Goal: Navigation & Orientation: Find specific page/section

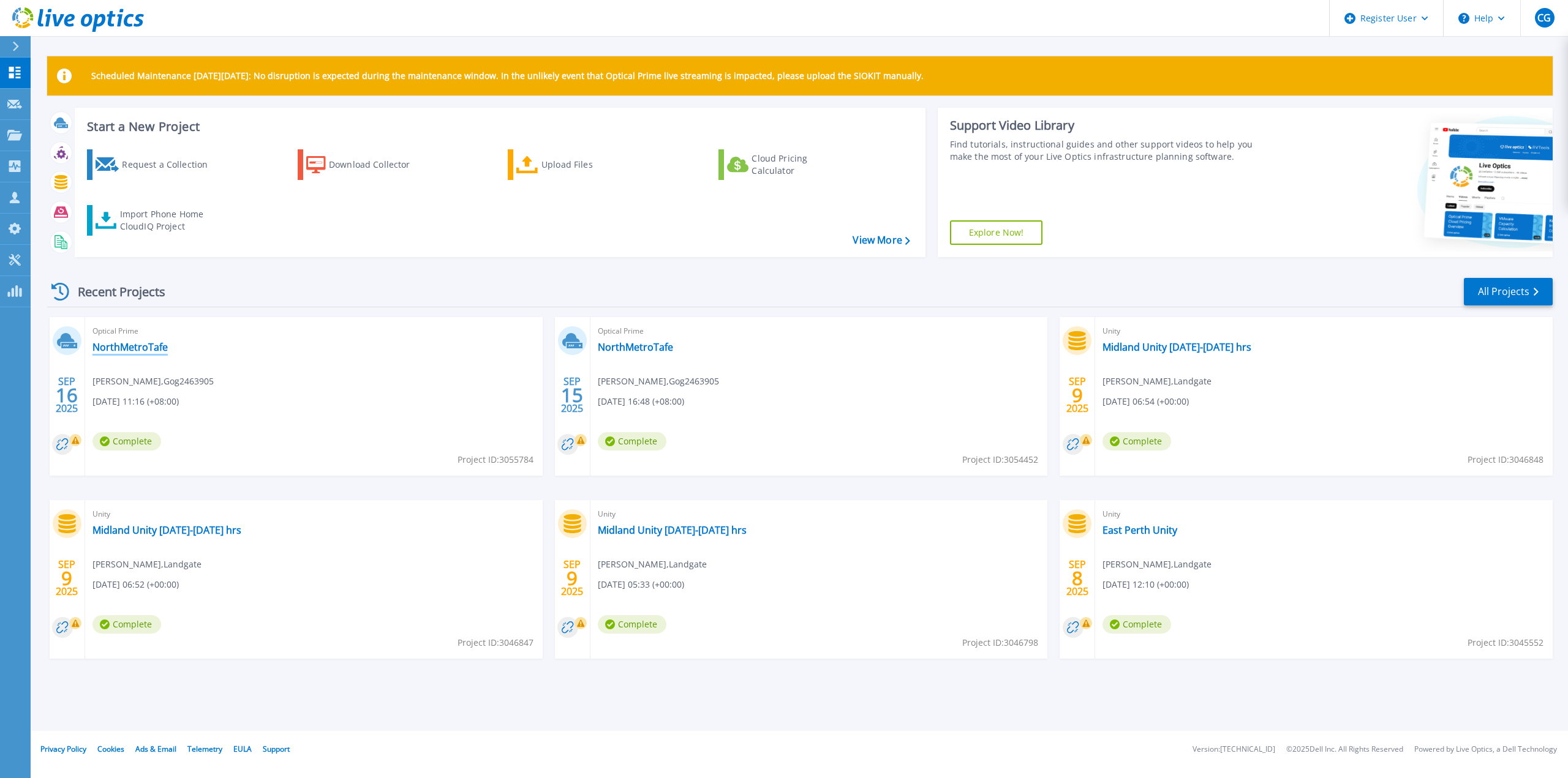
click at [141, 346] on link "NorthMetroTafe" at bounding box center [130, 347] width 76 height 12
click at [631, 343] on link "NorthMetroTafe" at bounding box center [635, 347] width 76 height 12
click at [131, 349] on link "NorthMetroTafe" at bounding box center [130, 347] width 76 height 12
click at [97, 18] on icon at bounding box center [98, 23] width 13 height 18
click at [979, 237] on link "Explore Now!" at bounding box center [996, 233] width 93 height 25
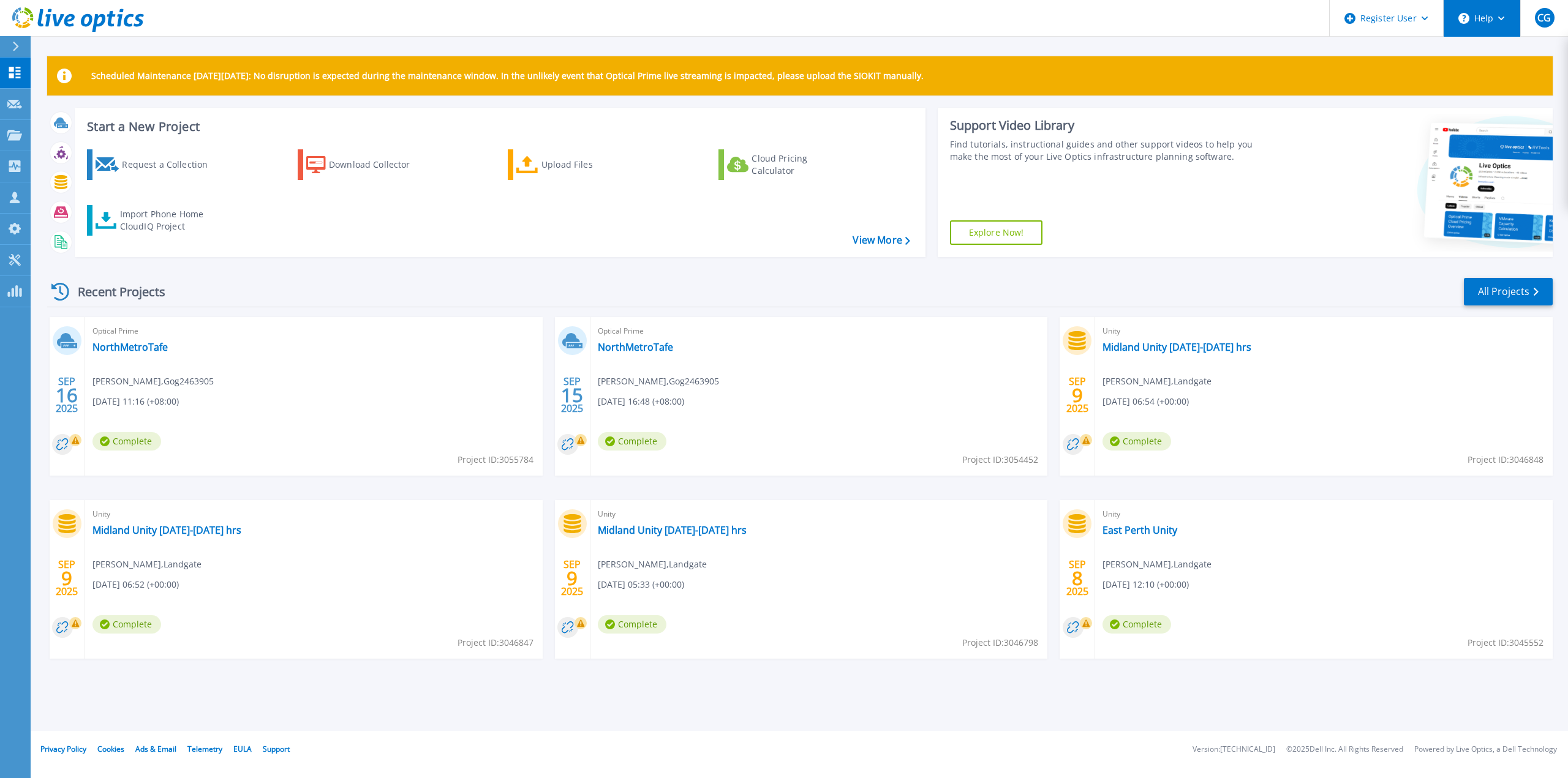
click at [1499, 18] on icon at bounding box center [1501, 18] width 7 height 4
click at [1492, 56] on link "Explore Helpful Articles" at bounding box center [1512, 53] width 136 height 30
